Goal: Information Seeking & Learning: Learn about a topic

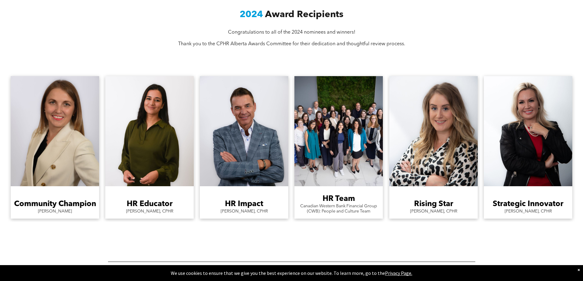
scroll to position [520, 0]
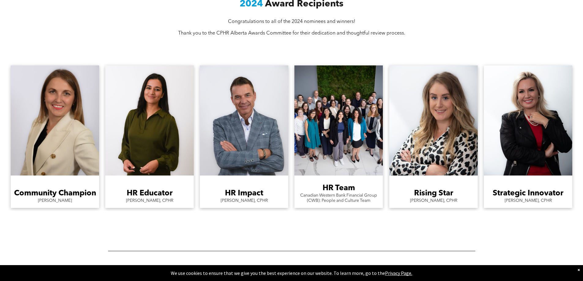
click at [243, 142] on link "A man in a suit is standing with his arms crossed and smiling." at bounding box center [244, 120] width 88 height 110
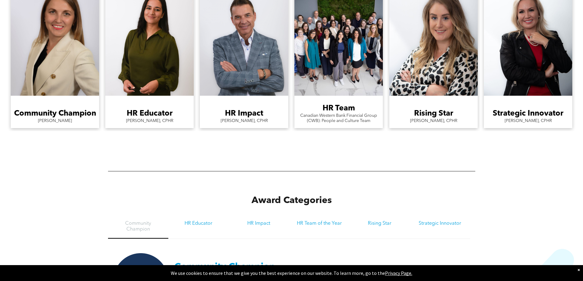
scroll to position [581, 0]
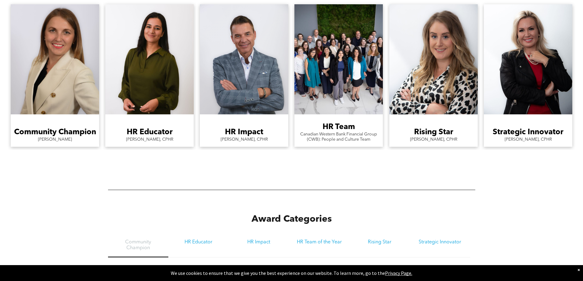
click at [241, 131] on h3 "HR Impact" at bounding box center [244, 132] width 38 height 9
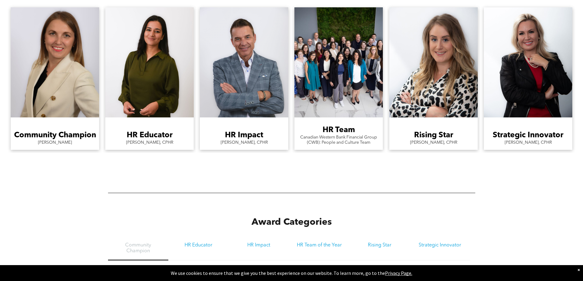
scroll to position [573, 0]
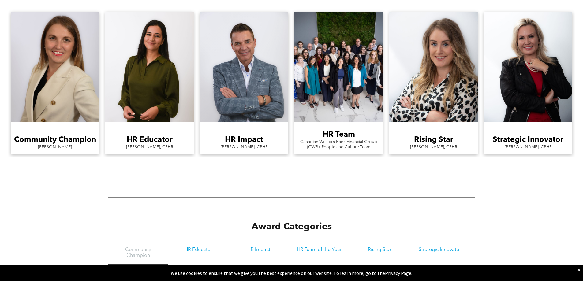
click at [242, 116] on link "A man in a suit is standing with his arms crossed and smiling." at bounding box center [244, 67] width 88 height 110
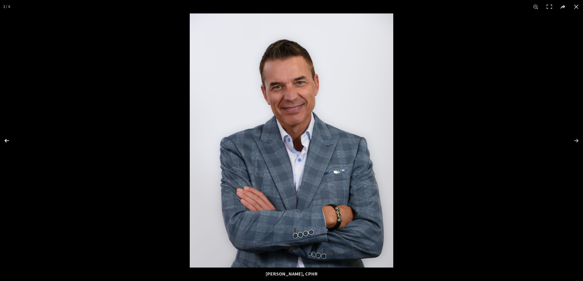
click at [5, 137] on button at bounding box center [10, 140] width 21 height 31
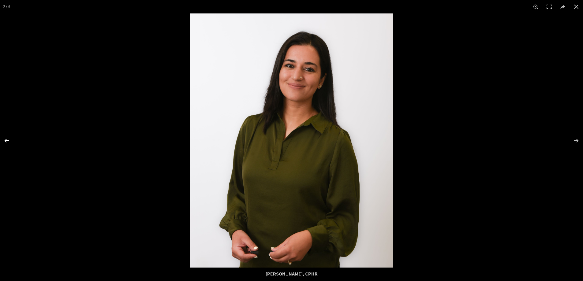
click at [5, 137] on button at bounding box center [10, 140] width 21 height 31
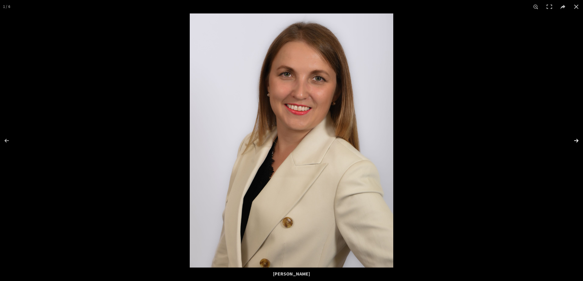
click at [578, 140] on button at bounding box center [571, 140] width 21 height 31
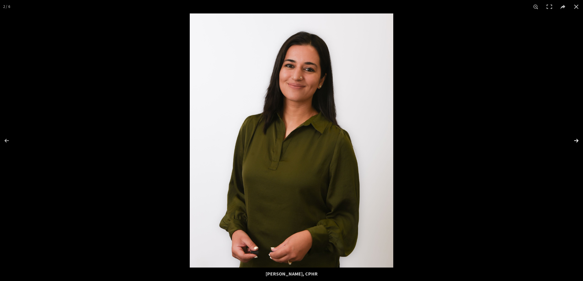
click at [578, 140] on button at bounding box center [571, 140] width 21 height 31
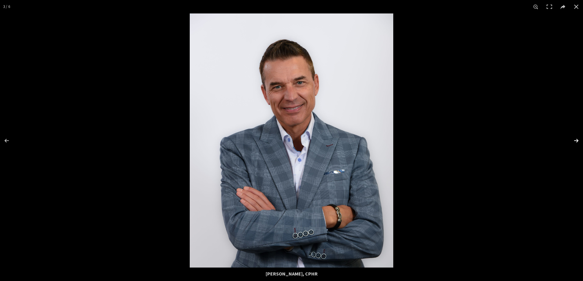
click at [578, 140] on button at bounding box center [571, 140] width 21 height 31
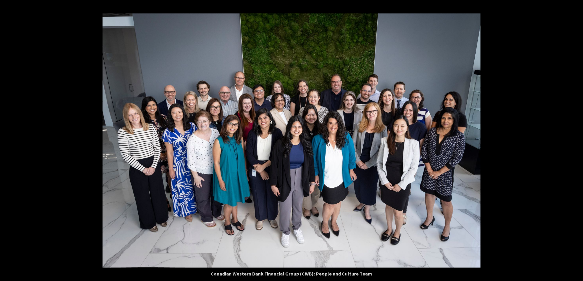
click at [578, 140] on button at bounding box center [571, 140] width 21 height 31
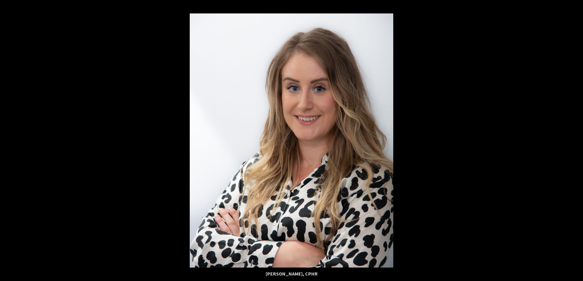
click at [578, 140] on button at bounding box center [571, 140] width 21 height 31
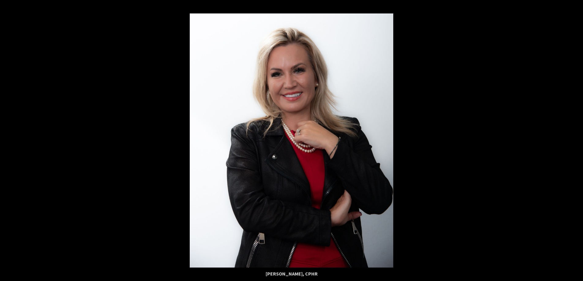
click at [578, 140] on button at bounding box center [571, 140] width 21 height 31
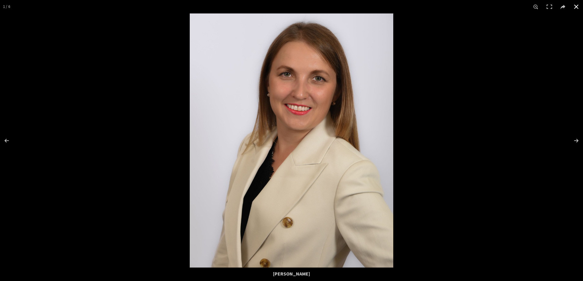
click at [462, 104] on div at bounding box center [291, 140] width 583 height 281
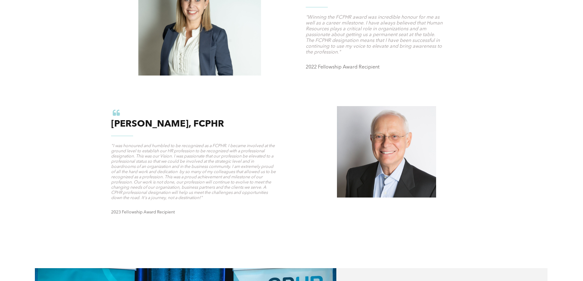
scroll to position [674, 0]
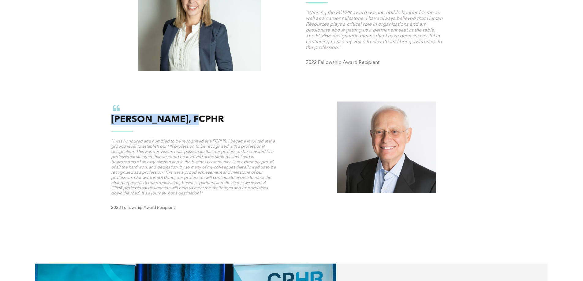
drag, startPoint x: 112, startPoint y: 119, endPoint x: 187, endPoint y: 120, distance: 74.9
click at [187, 120] on span "[PERSON_NAME], FCPHR" at bounding box center [167, 119] width 113 height 9
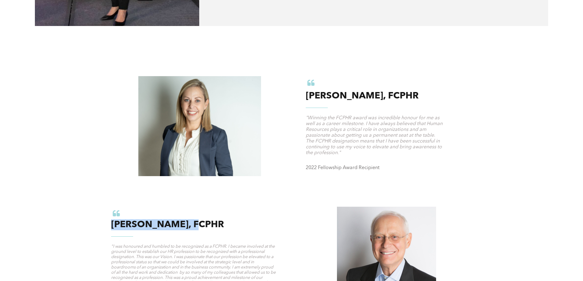
scroll to position [567, 0]
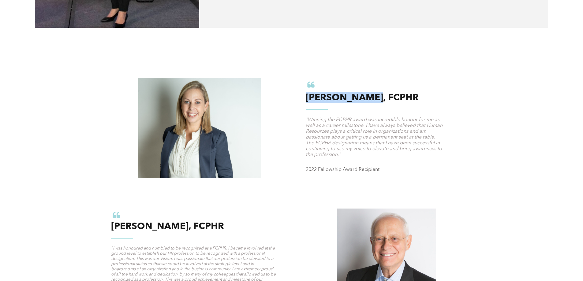
drag, startPoint x: 306, startPoint y: 97, endPoint x: 366, endPoint y: 99, distance: 59.7
click at [366, 99] on span "[PERSON_NAME], FCPHR" at bounding box center [362, 97] width 113 height 9
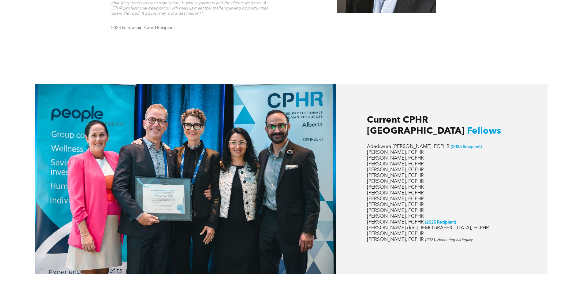
scroll to position [926, 0]
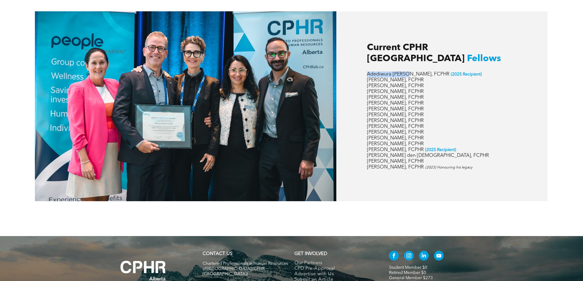
drag, startPoint x: 366, startPoint y: 59, endPoint x: 408, endPoint y: 59, distance: 41.3
click at [408, 59] on div "Current CPHR [PERSON_NAME] Adediwura [PERSON_NAME], FCPHR (2025 Recipient) [PER…" at bounding box center [441, 106] width 211 height 190
drag, startPoint x: 366, startPoint y: 70, endPoint x: 399, endPoint y: 72, distance: 32.8
click at [399, 72] on div "Current CPHR [PERSON_NAME] Adediwura [PERSON_NAME], FCPHR (2025 Recipient) [PER…" at bounding box center [441, 106] width 211 height 190
drag, startPoint x: 366, startPoint y: 89, endPoint x: 400, endPoint y: 89, distance: 33.6
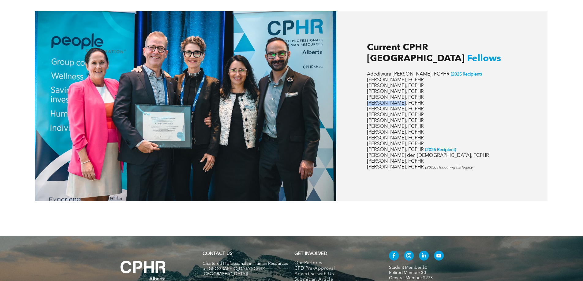
click at [400, 89] on div "Current CPHR [PERSON_NAME] Adediwura [PERSON_NAME], FCPHR (2025 Recipient) [PER…" at bounding box center [441, 106] width 211 height 190
